Goal: Information Seeking & Learning: Learn about a topic

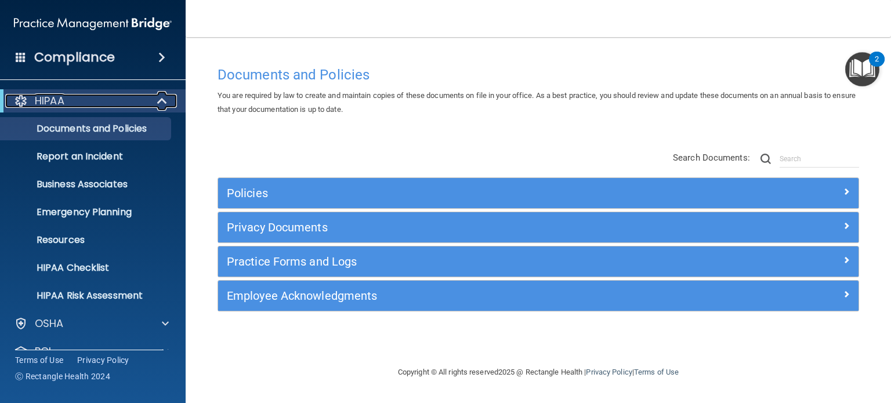
click at [82, 100] on div "HIPAA" at bounding box center [76, 101] width 143 height 14
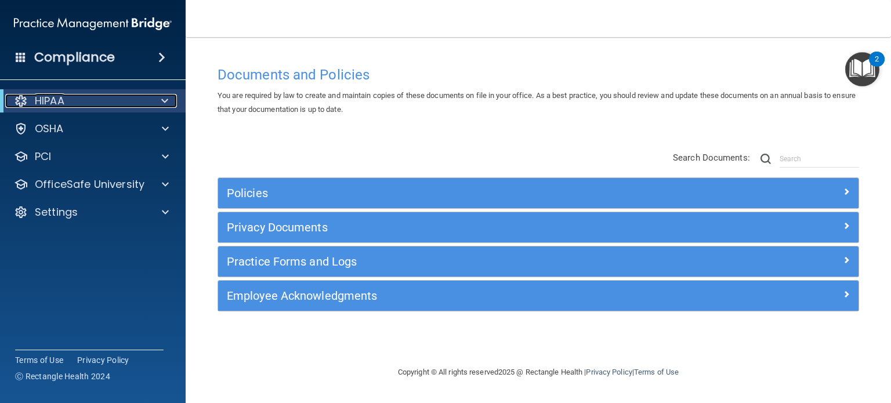
click at [82, 104] on div "HIPAA" at bounding box center [76, 101] width 143 height 14
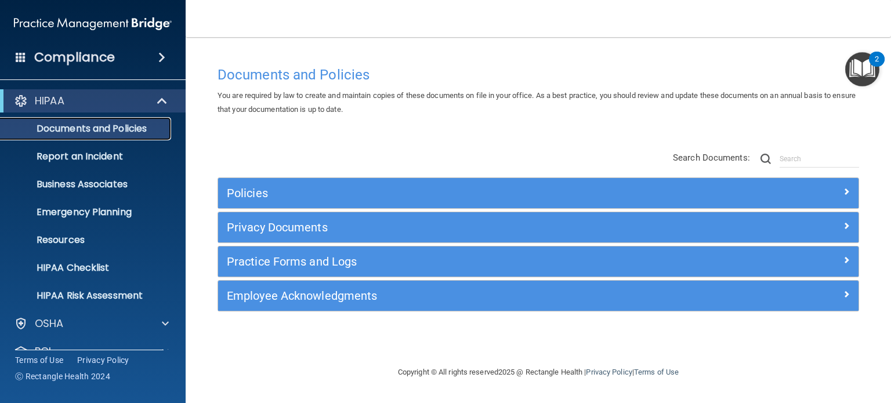
click at [82, 132] on p "Documents and Policies" at bounding box center [87, 129] width 158 height 12
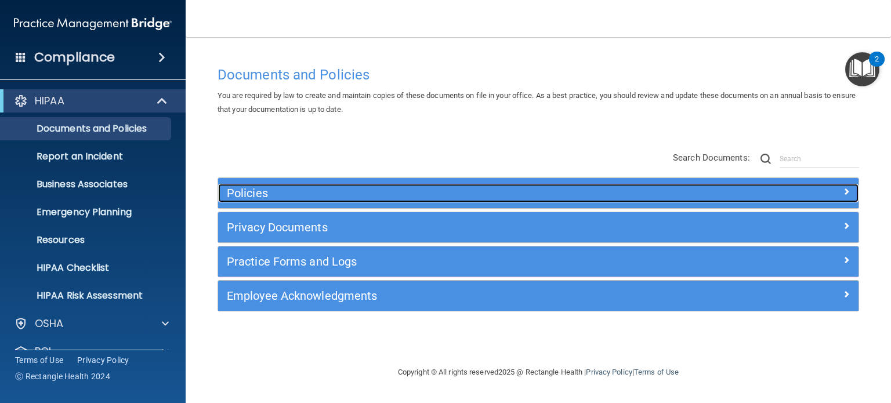
click at [444, 188] on h5 "Policies" at bounding box center [458, 193] width 463 height 13
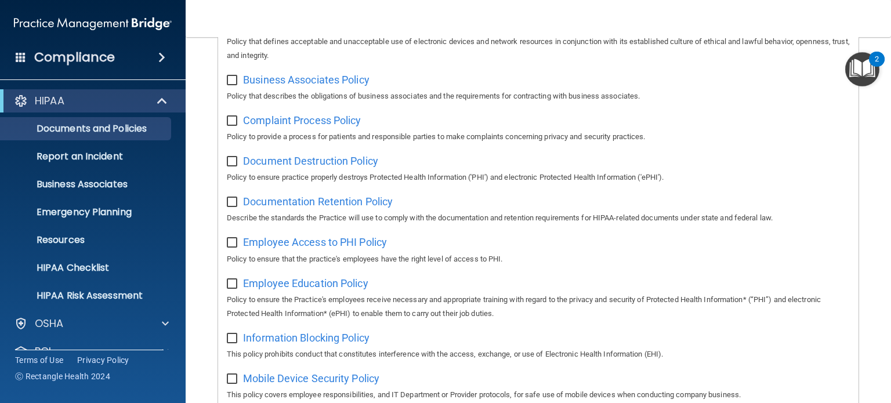
scroll to position [232, 0]
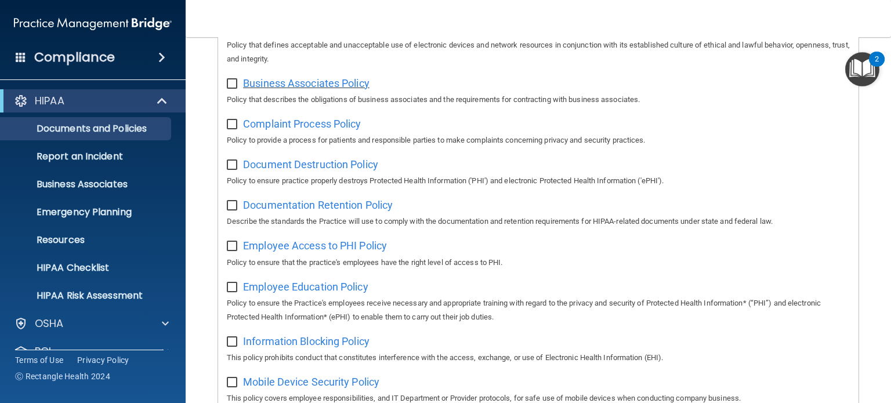
click at [330, 82] on span "Business Associates Policy" at bounding box center [306, 83] width 126 height 12
click at [74, 152] on p "Report an Incident" at bounding box center [87, 157] width 158 height 12
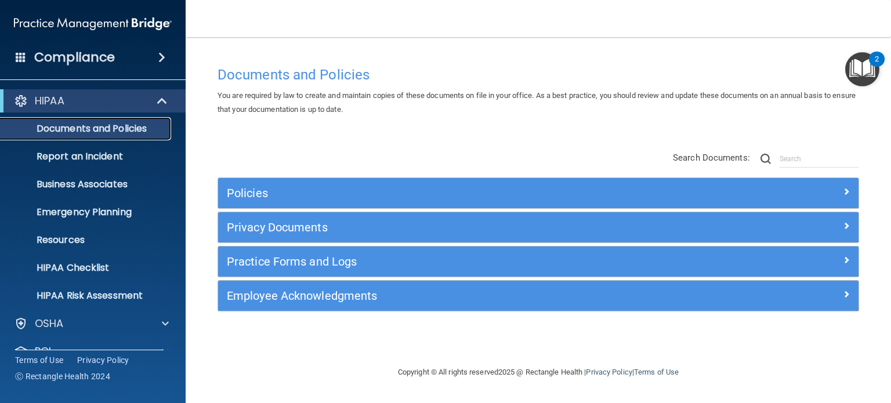
click at [89, 127] on p "Documents and Policies" at bounding box center [87, 129] width 158 height 12
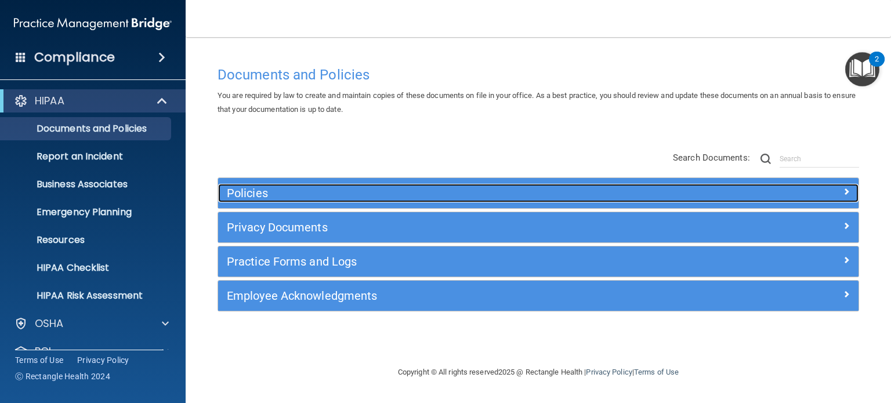
click at [340, 193] on h5 "Policies" at bounding box center [458, 193] width 463 height 13
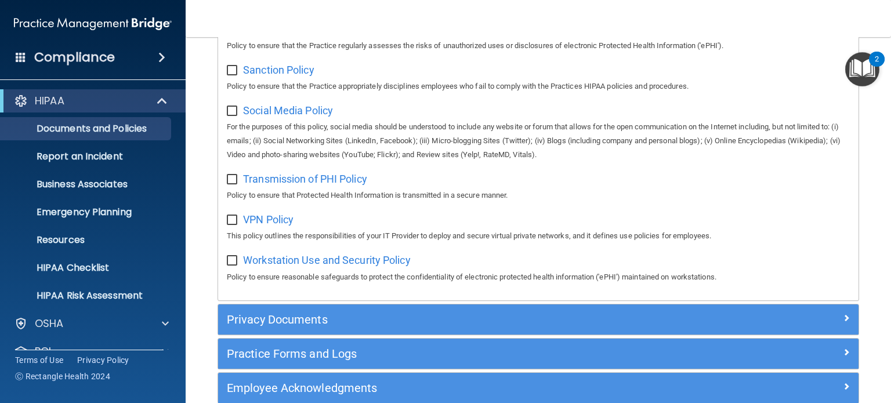
scroll to position [928, 0]
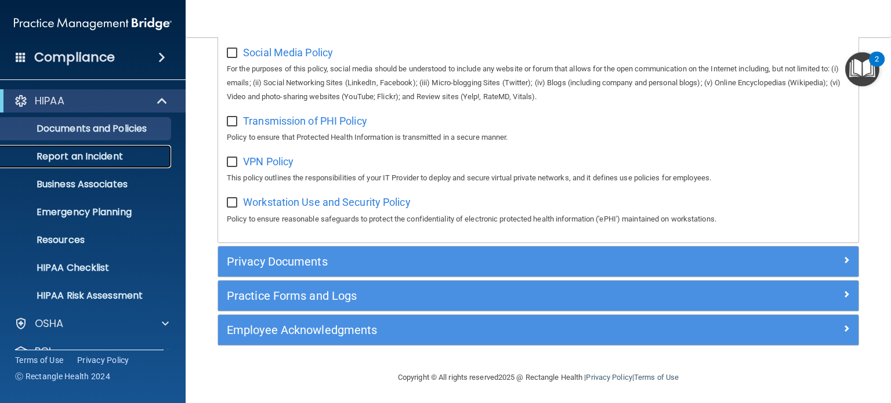
click at [67, 157] on p "Report an Incident" at bounding box center [87, 157] width 158 height 12
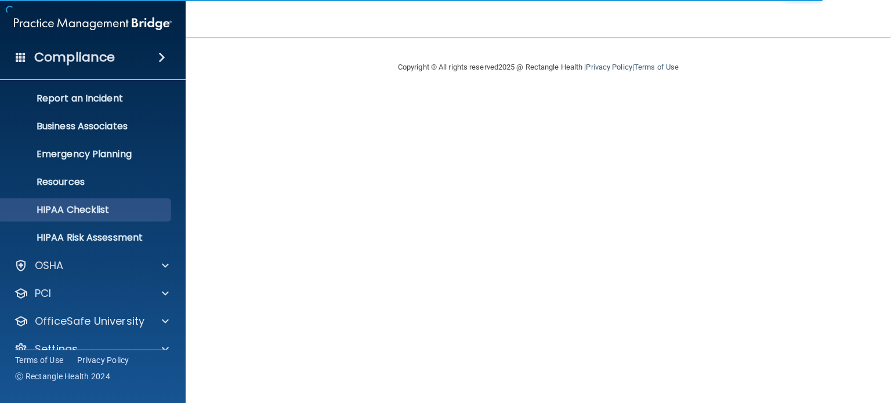
scroll to position [78, 0]
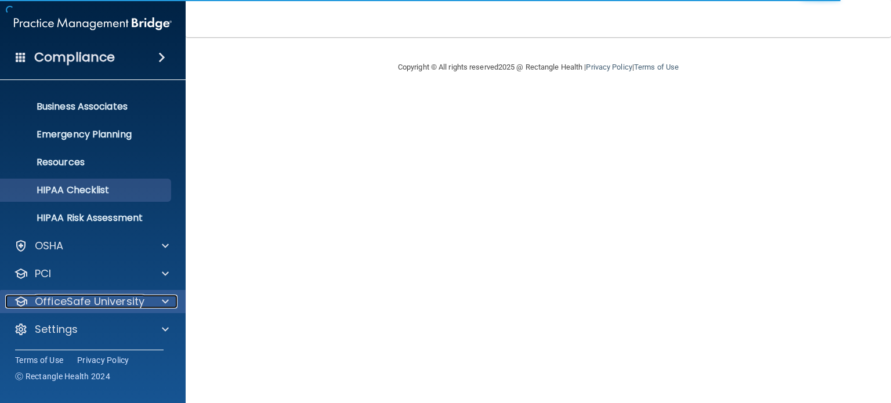
click at [108, 299] on p "OfficeSafe University" at bounding box center [90, 302] width 110 height 14
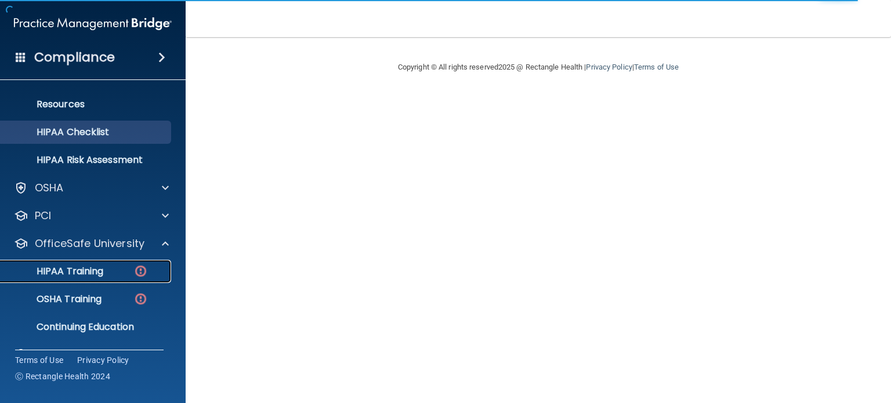
click at [88, 275] on p "HIPAA Training" at bounding box center [56, 272] width 96 height 12
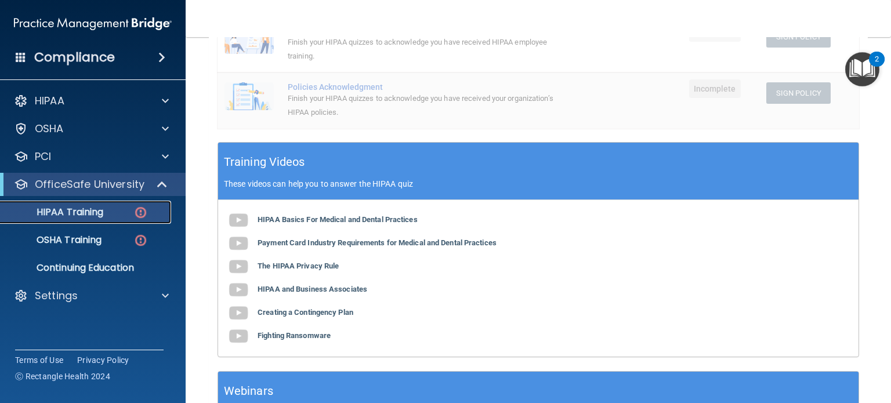
scroll to position [290, 0]
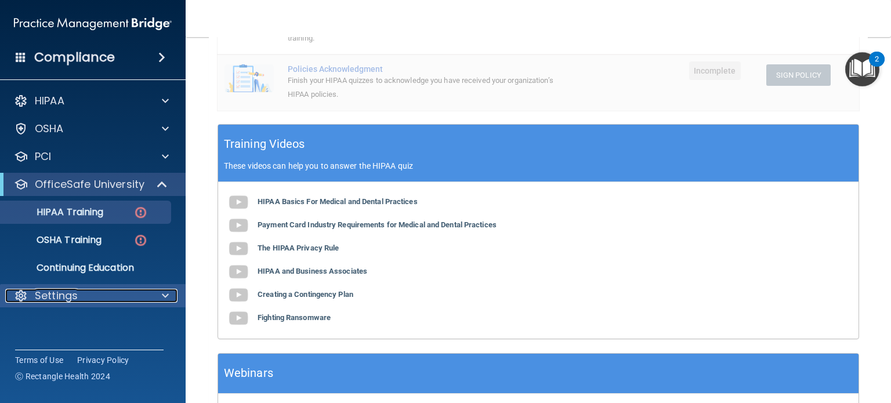
click at [86, 300] on div "Settings" at bounding box center [77, 296] width 144 height 14
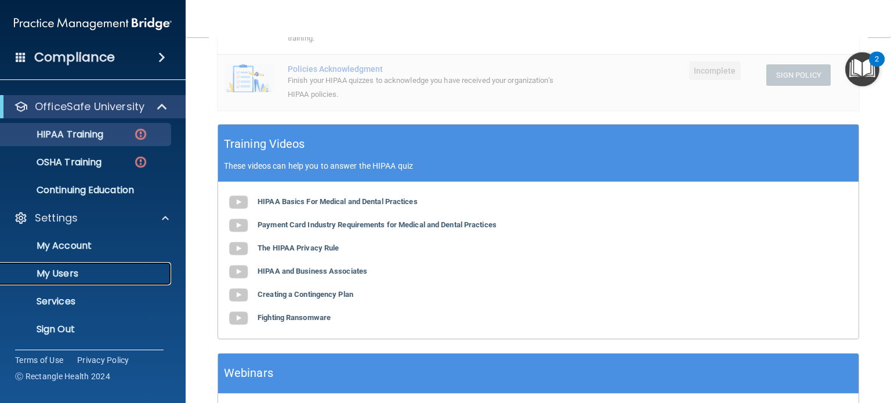
click at [75, 268] on p "My Users" at bounding box center [87, 274] width 158 height 12
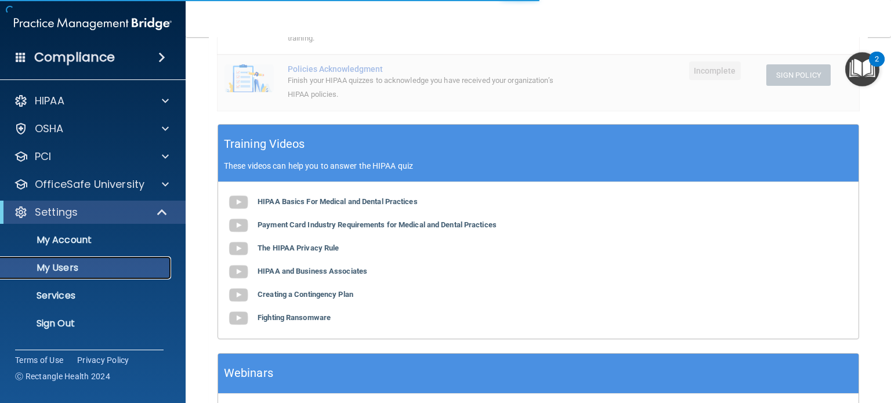
select select "20"
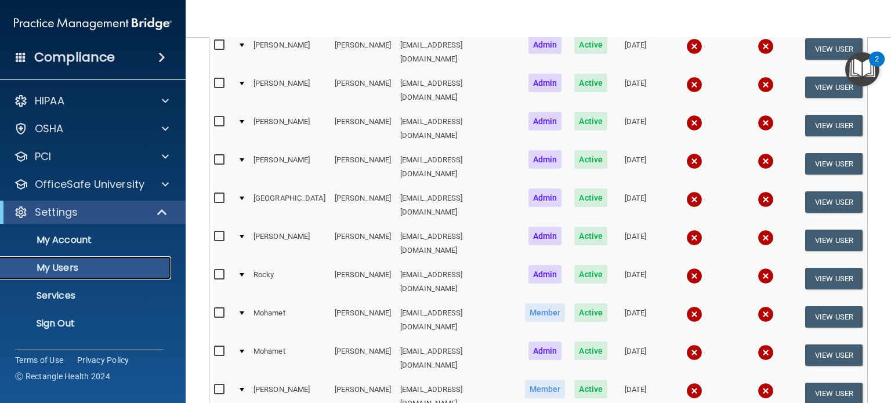
scroll to position [562, 0]
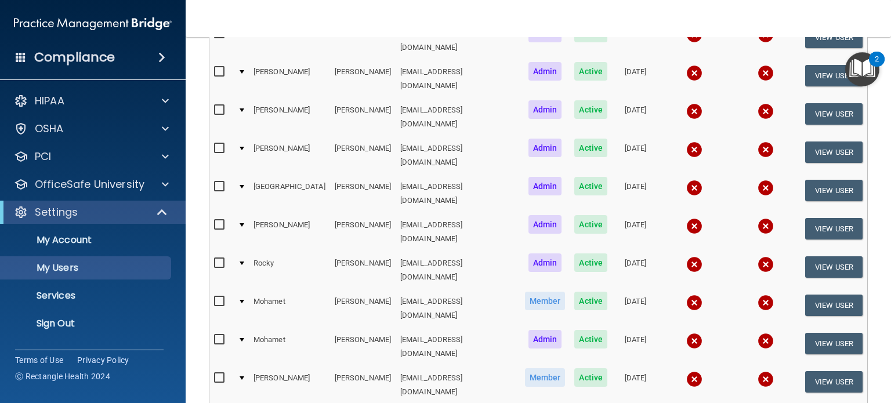
select select "20"
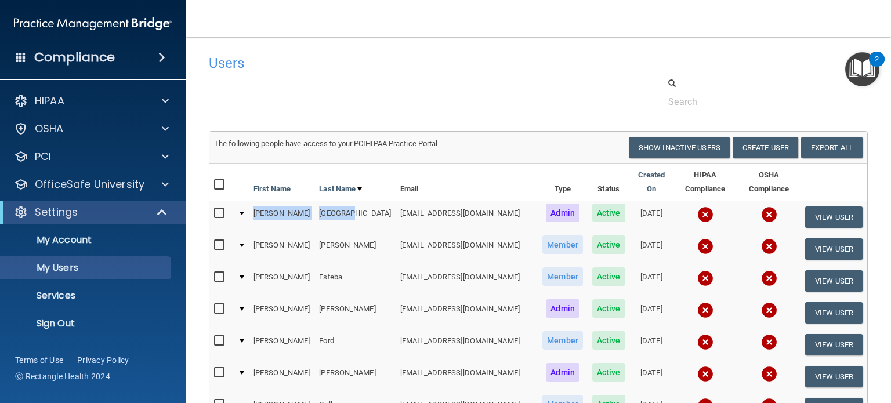
drag, startPoint x: 340, startPoint y: 201, endPoint x: 249, endPoint y: 203, distance: 91.6
click at [249, 203] on tr "Phillip Edinboro pedinboro@rectanglehealth.com Admin Active 08/06/2024 View User" at bounding box center [537, 217] width 657 height 32
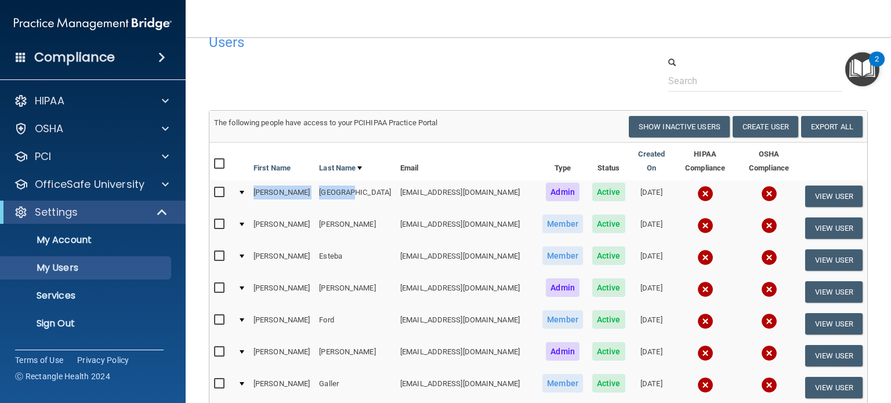
scroll to position [58, 0]
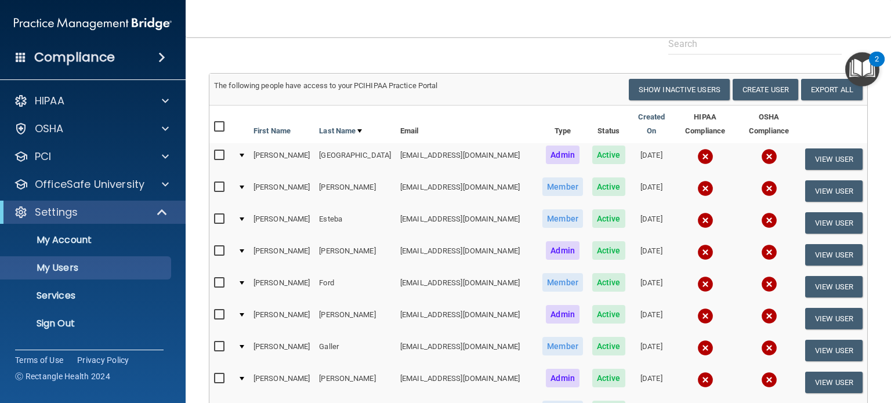
click at [431, 75] on td "The following people have access to your PCIHIPAA Practice Portal Resend Invite…" at bounding box center [537, 89] width 657 height 31
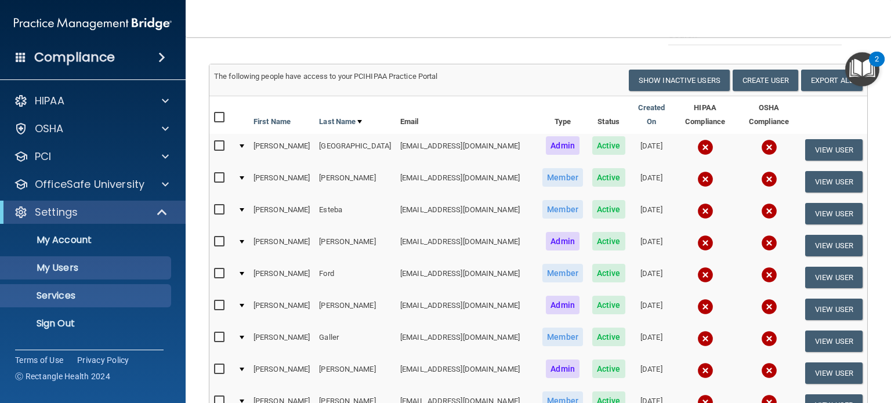
scroll to position [0, 0]
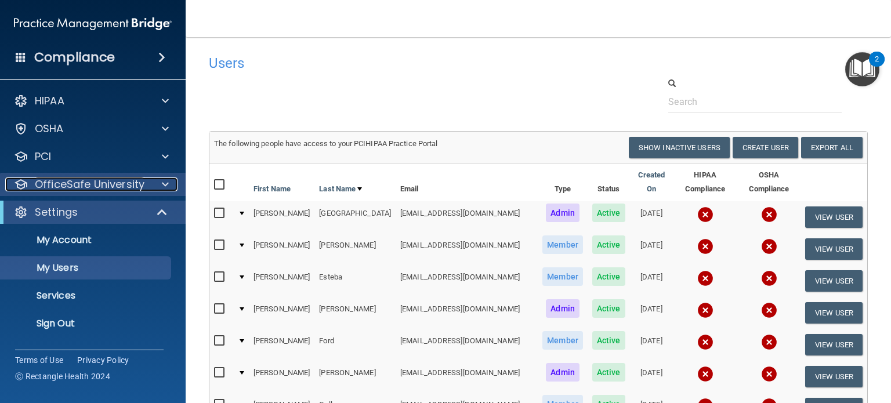
click at [100, 187] on p "OfficeSafe University" at bounding box center [90, 184] width 110 height 14
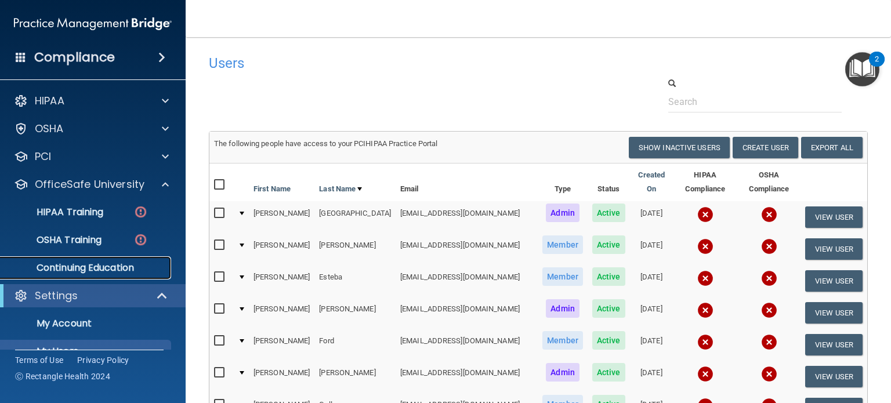
click at [81, 268] on p "Continuing Education" at bounding box center [87, 268] width 158 height 12
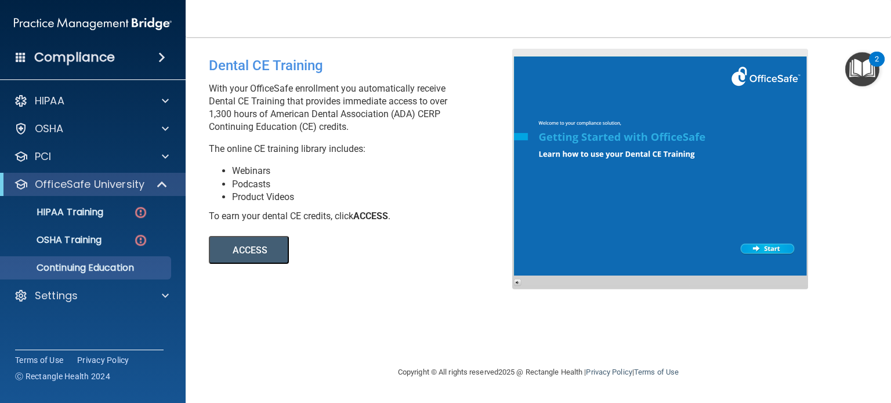
click at [244, 259] on button "ACCESS" at bounding box center [249, 250] width 80 height 28
click at [71, 129] on div "OSHA" at bounding box center [77, 129] width 144 height 14
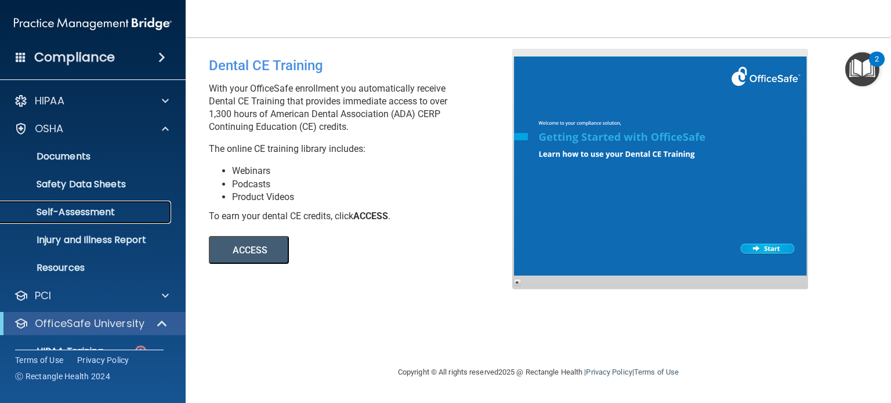
click at [86, 216] on p "Self-Assessment" at bounding box center [87, 212] width 158 height 12
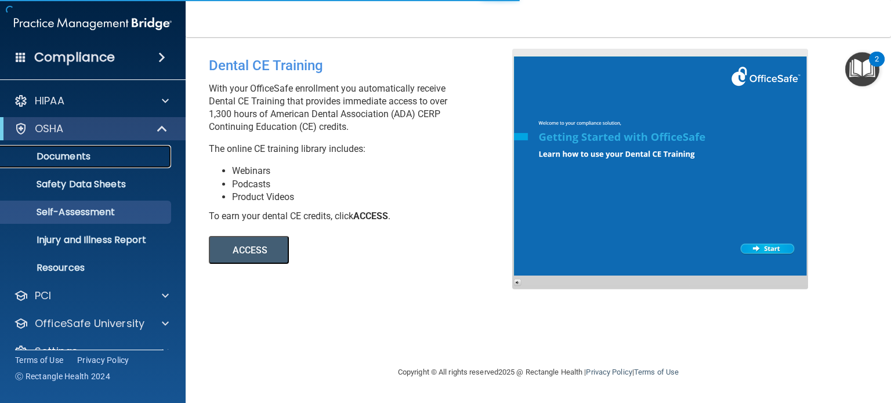
click at [88, 157] on p "Documents" at bounding box center [87, 157] width 158 height 12
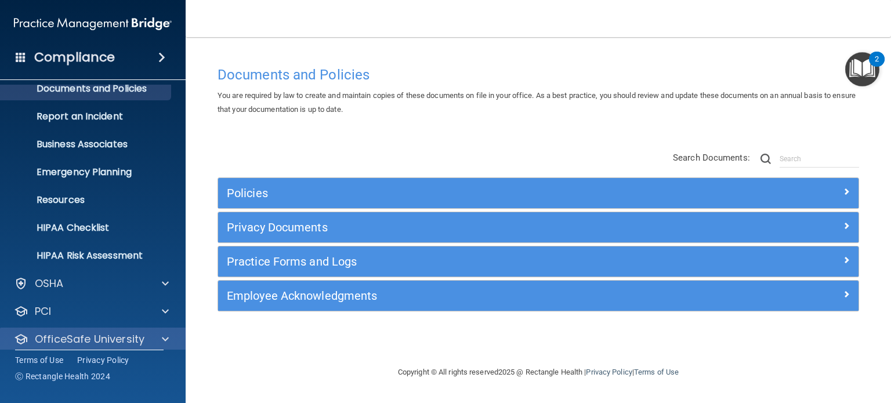
scroll to position [78, 0]
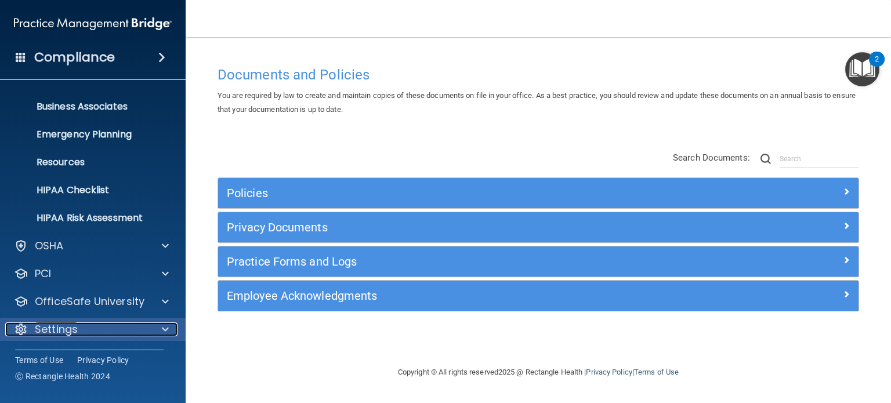
click at [77, 329] on p "Settings" at bounding box center [56, 329] width 43 height 14
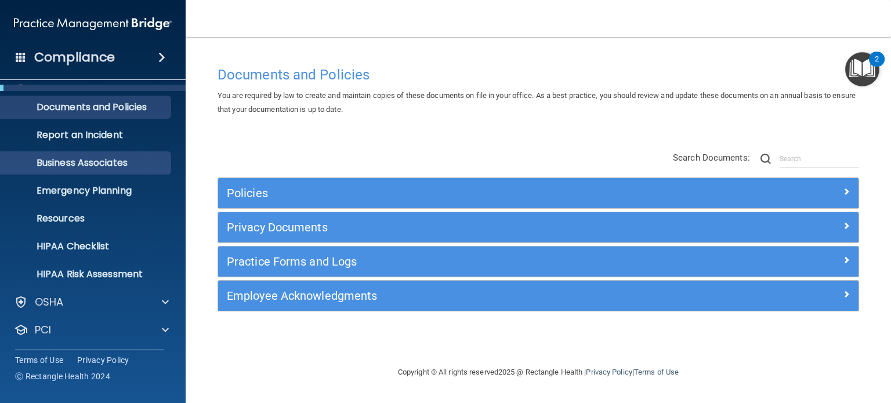
scroll to position [0, 0]
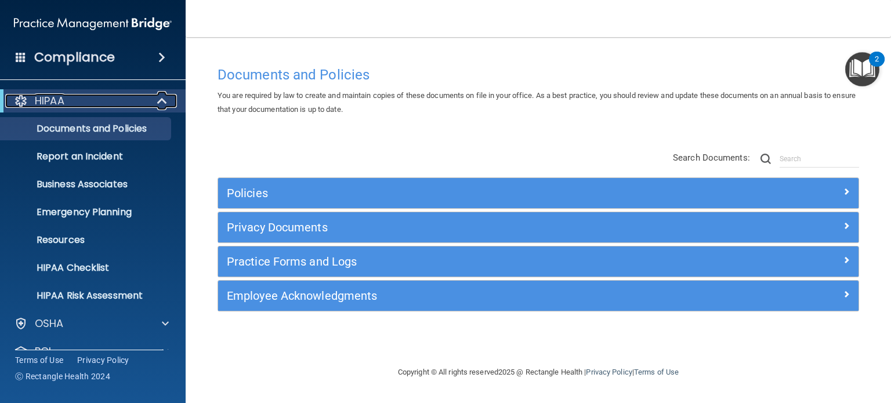
click at [79, 101] on div "HIPAA" at bounding box center [76, 101] width 143 height 14
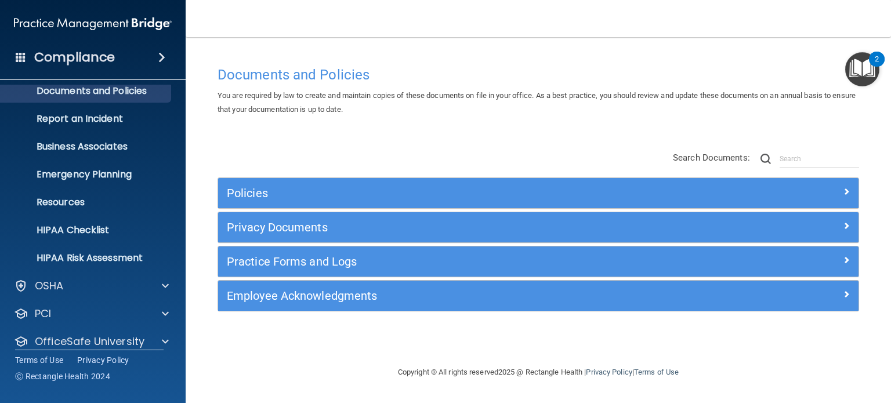
scroll to position [58, 0]
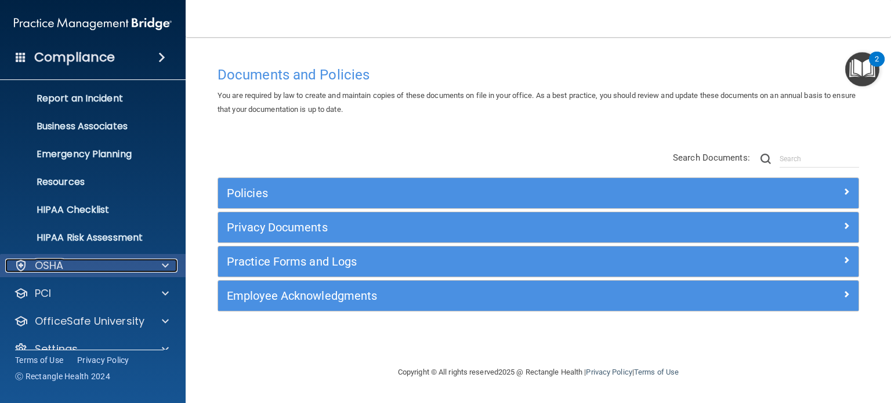
click at [55, 267] on p "OSHA" at bounding box center [49, 266] width 29 height 14
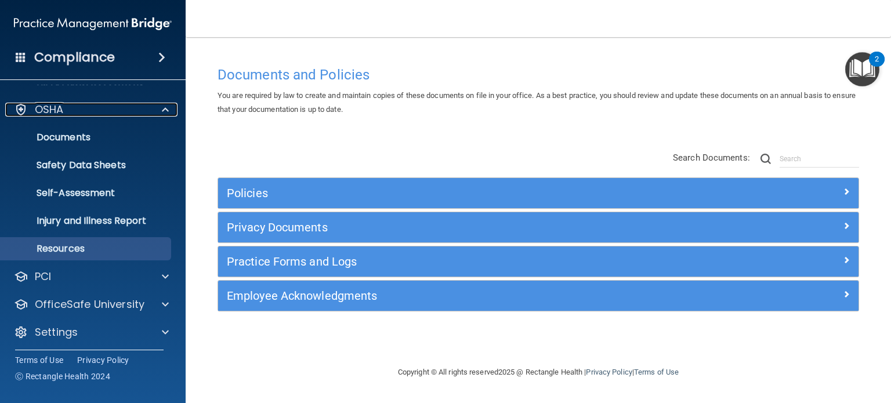
scroll to position [217, 0]
